Goal: Check status: Check status

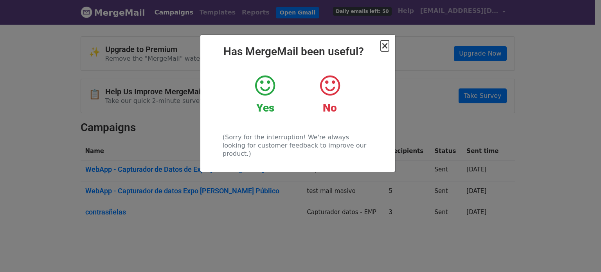
click at [387, 45] on span "×" at bounding box center [385, 45] width 8 height 11
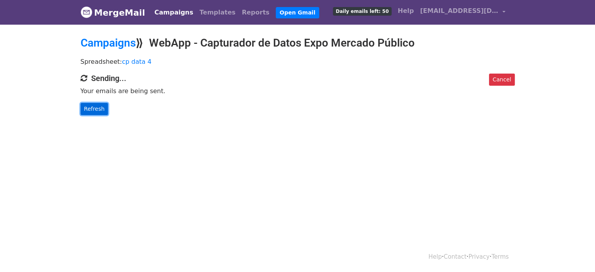
click at [92, 108] on link "Refresh" at bounding box center [95, 109] width 28 height 12
